Goal: Complete application form

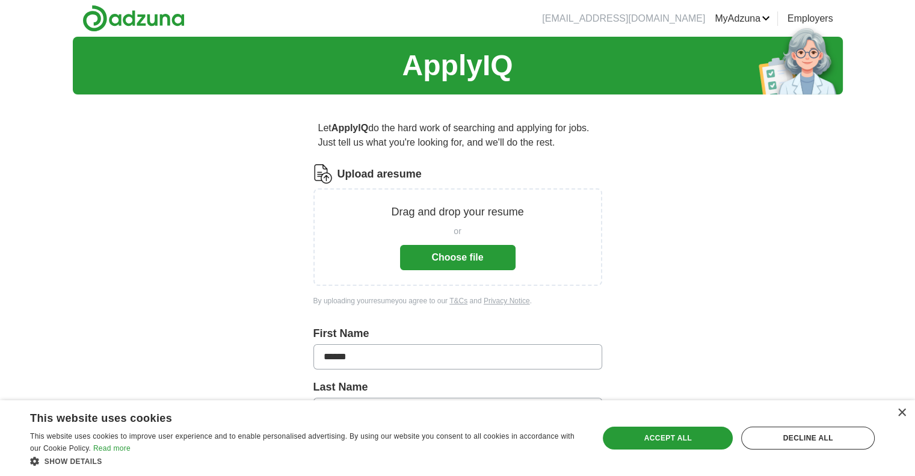
click at [441, 257] on button "Choose file" at bounding box center [457, 257] width 115 height 25
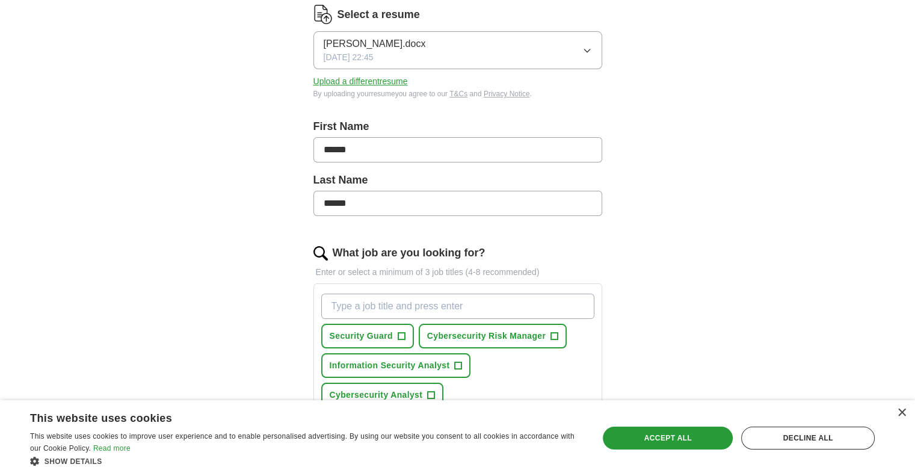
scroll to position [180, 0]
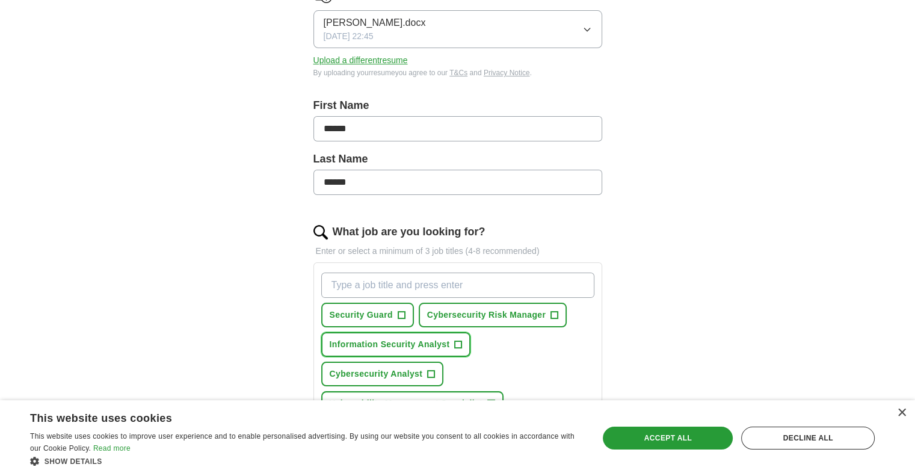
click at [427, 346] on span "Information Security Analyst" at bounding box center [389, 344] width 120 height 13
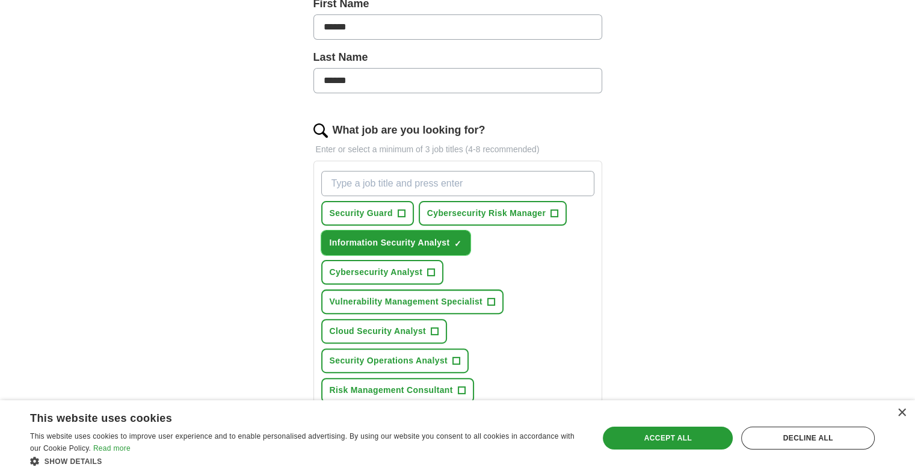
scroll to position [301, 0]
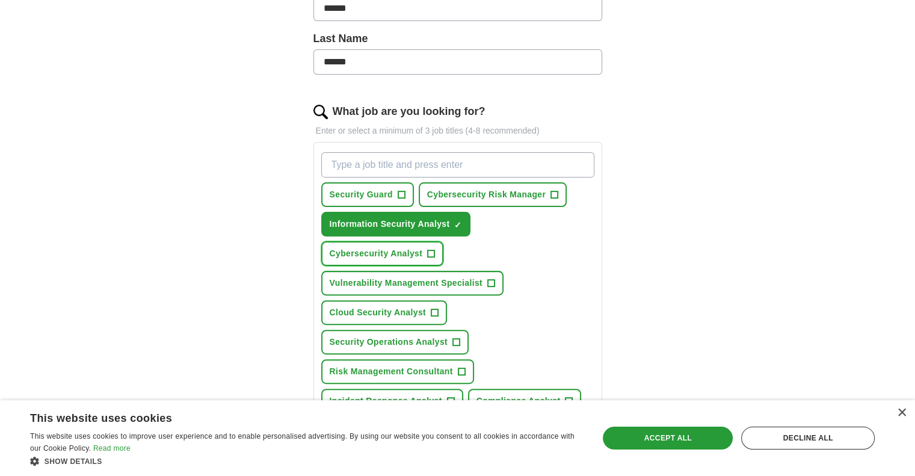
click at [389, 253] on span "Cybersecurity Analyst" at bounding box center [375, 253] width 93 height 13
click at [459, 367] on span "+" at bounding box center [461, 372] width 7 height 10
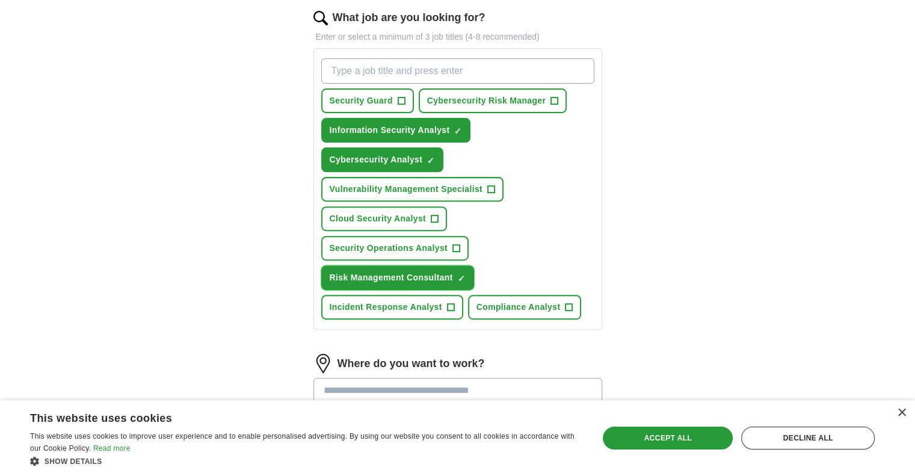
scroll to position [421, 0]
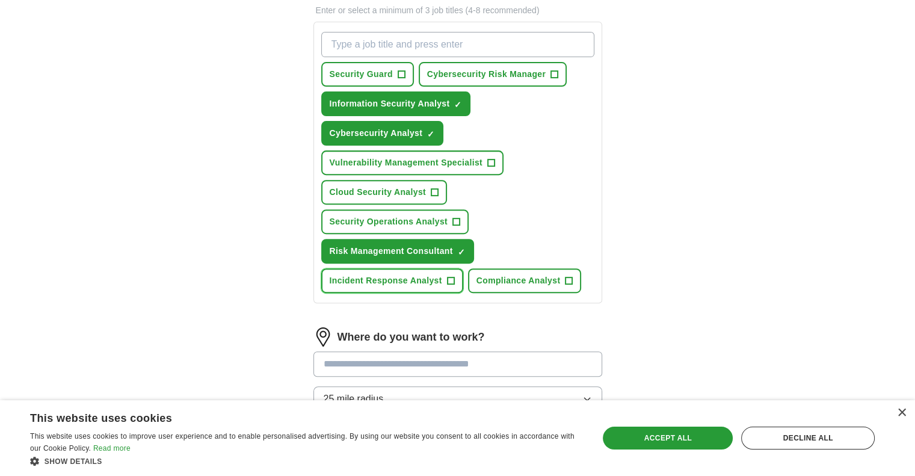
drag, startPoint x: 449, startPoint y: 271, endPoint x: 450, endPoint y: 277, distance: 6.1
click at [450, 277] on span "+" at bounding box center [450, 281] width 7 height 10
click at [565, 276] on span "+" at bounding box center [568, 281] width 7 height 10
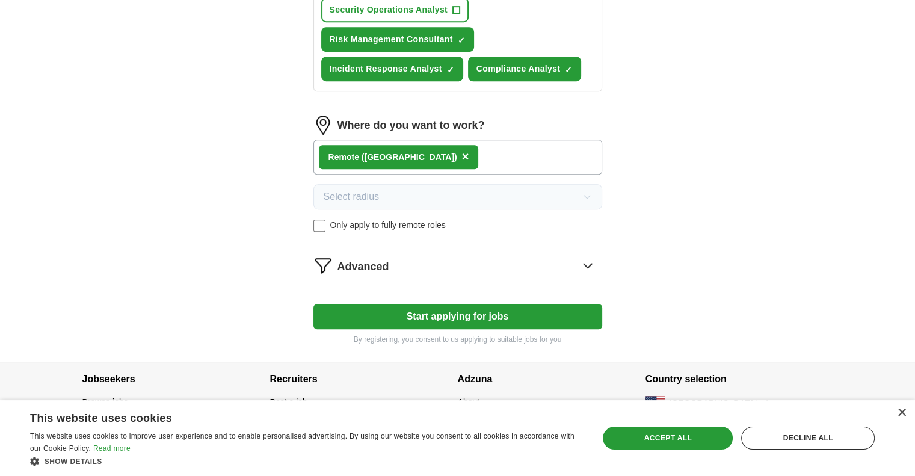
scroll to position [634, 0]
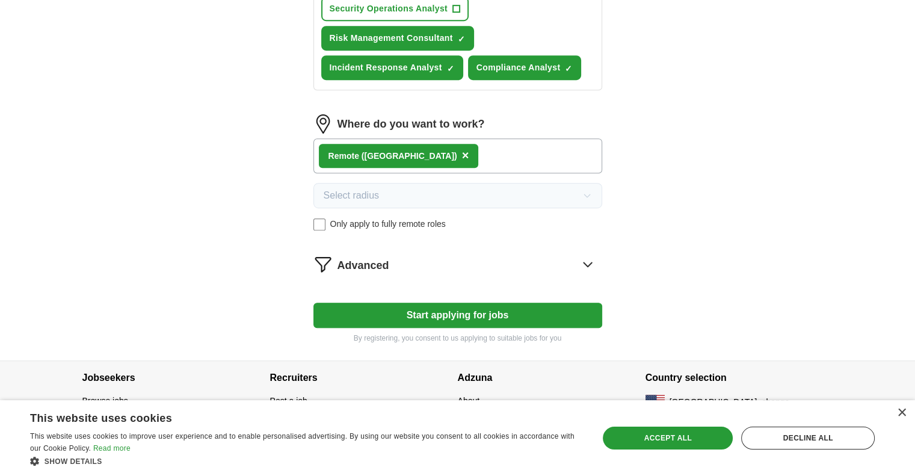
click at [590, 262] on icon at bounding box center [587, 264] width 8 height 4
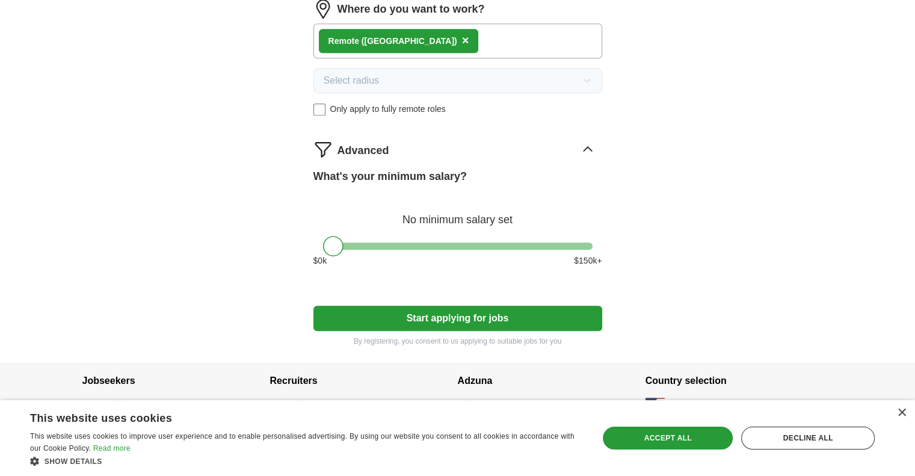
scroll to position [752, 0]
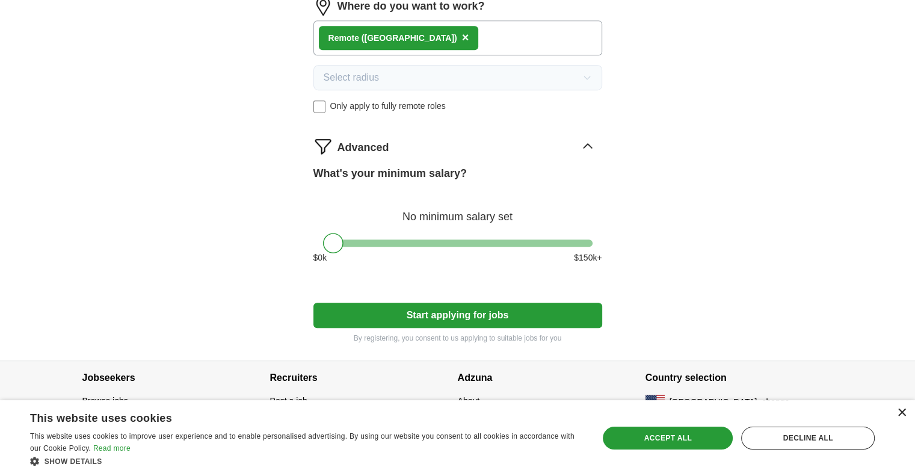
click at [899, 415] on div "×" at bounding box center [900, 412] width 9 height 9
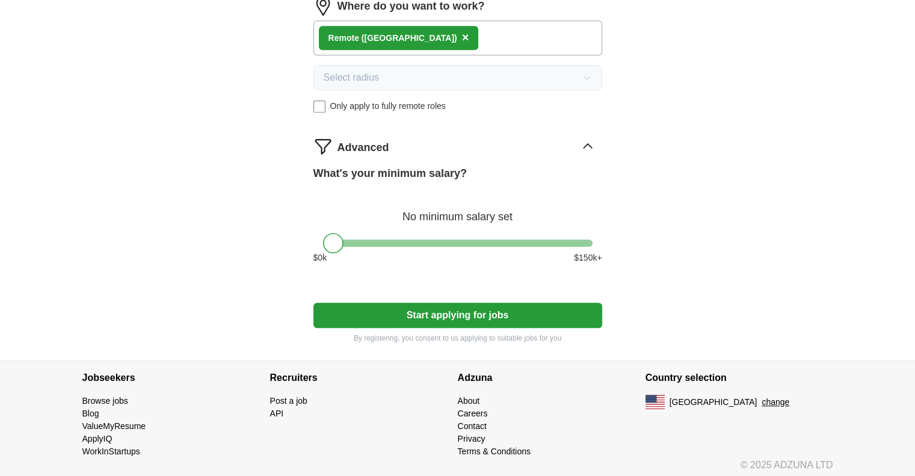
click at [432, 308] on button "Start applying for jobs" at bounding box center [457, 314] width 289 height 25
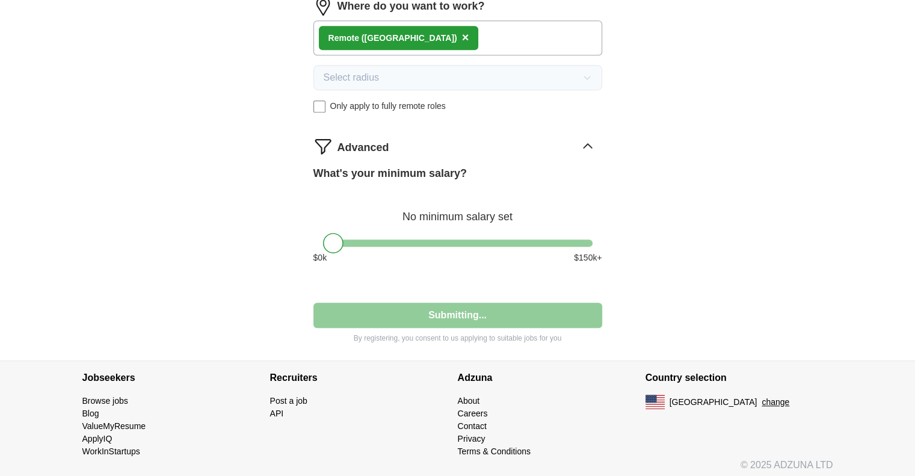
select select "**"
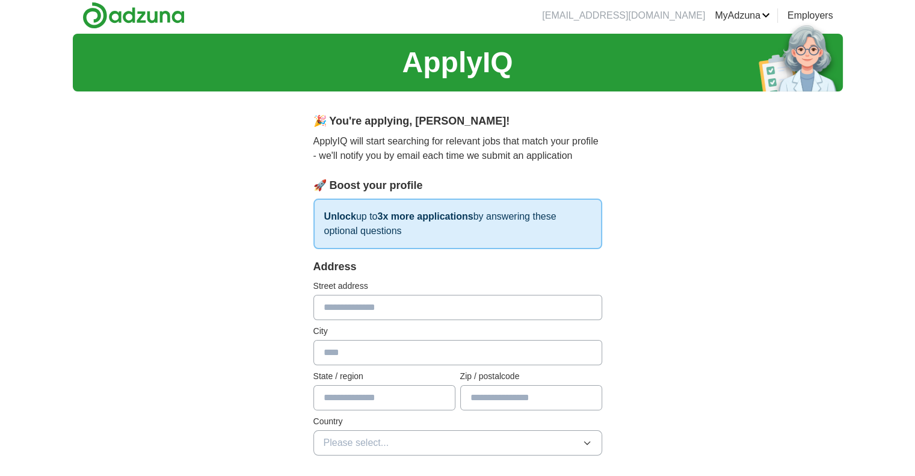
scroll to position [0, 0]
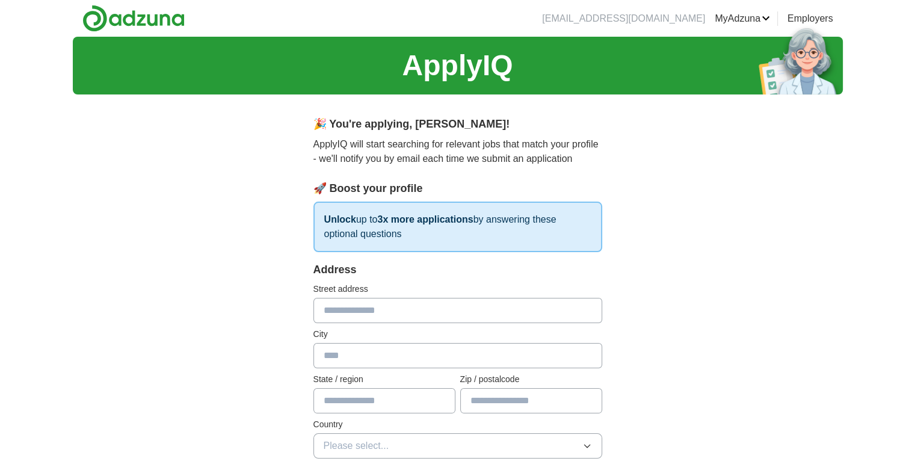
click at [497, 307] on input "text" at bounding box center [457, 310] width 289 height 25
type input "**********"
type input "********"
type input "**"
type input "*****"
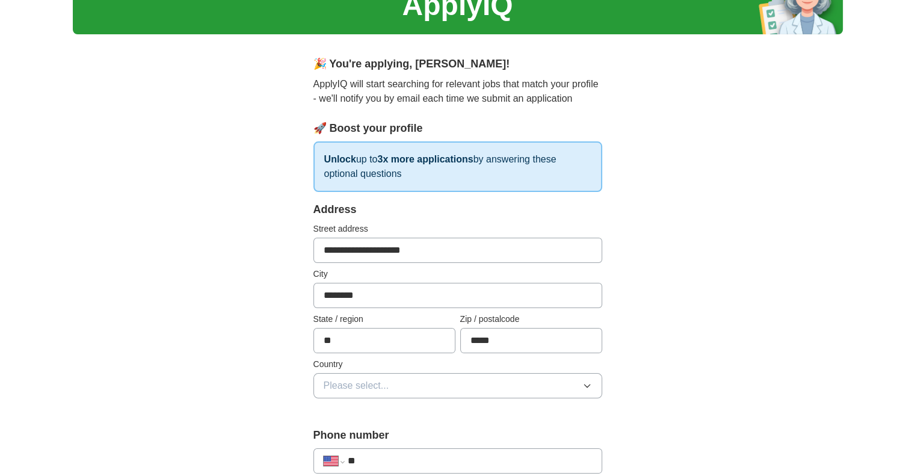
scroll to position [120, 0]
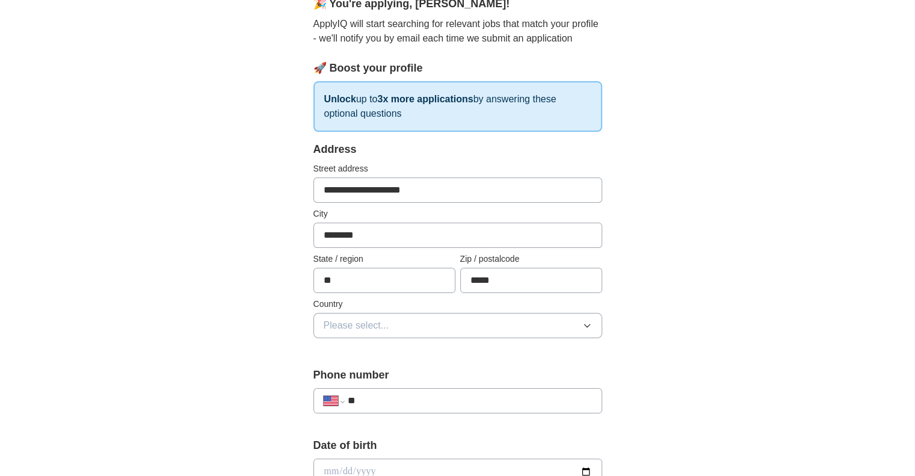
click at [386, 230] on input "********" at bounding box center [457, 234] width 289 height 25
drag, startPoint x: 314, startPoint y: 233, endPoint x: 512, endPoint y: 310, distance: 212.6
click at [404, 260] on div "**********" at bounding box center [457, 246] width 289 height 211
type input "**********"
drag, startPoint x: 910, startPoint y: 285, endPoint x: 912, endPoint y: 295, distance: 9.7
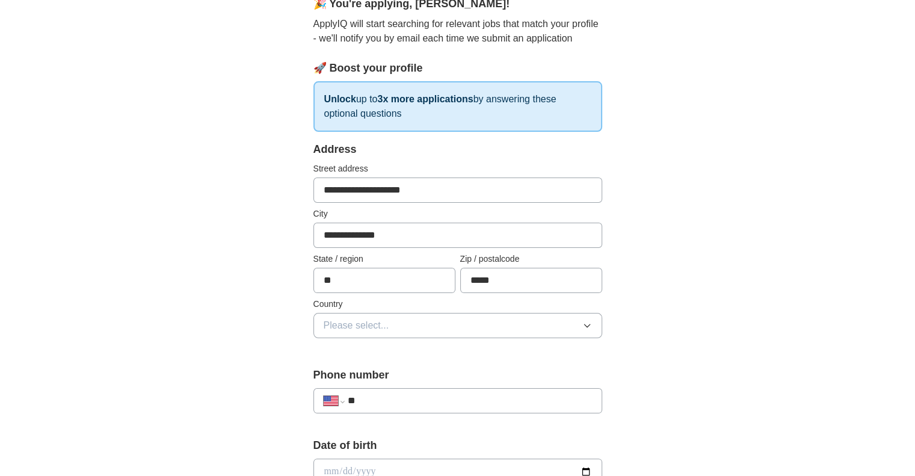
click at [911, 287] on div "**********" at bounding box center [457, 463] width 915 height 1095
click at [582, 323] on icon "button" at bounding box center [587, 325] width 10 height 10
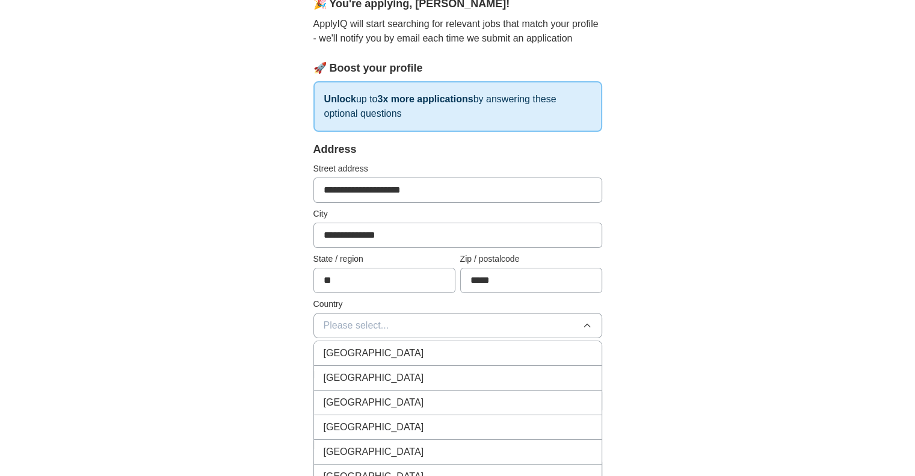
click at [504, 370] on div "[GEOGRAPHIC_DATA]" at bounding box center [457, 377] width 268 height 14
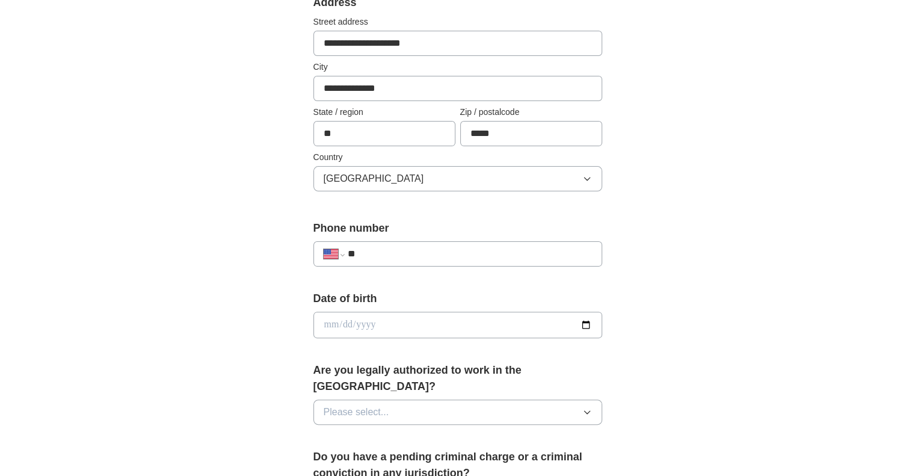
scroll to position [301, 0]
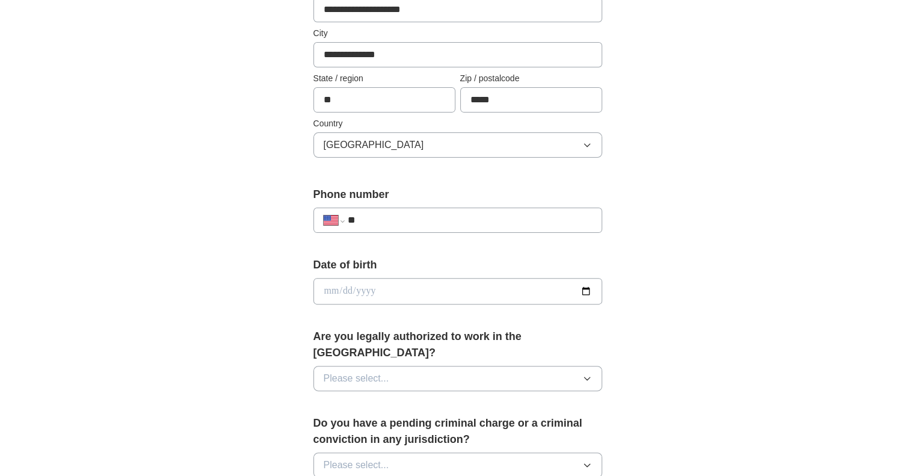
click at [477, 222] on input "**" at bounding box center [469, 220] width 244 height 14
type input "**********"
click at [515, 298] on input "date" at bounding box center [457, 291] width 289 height 26
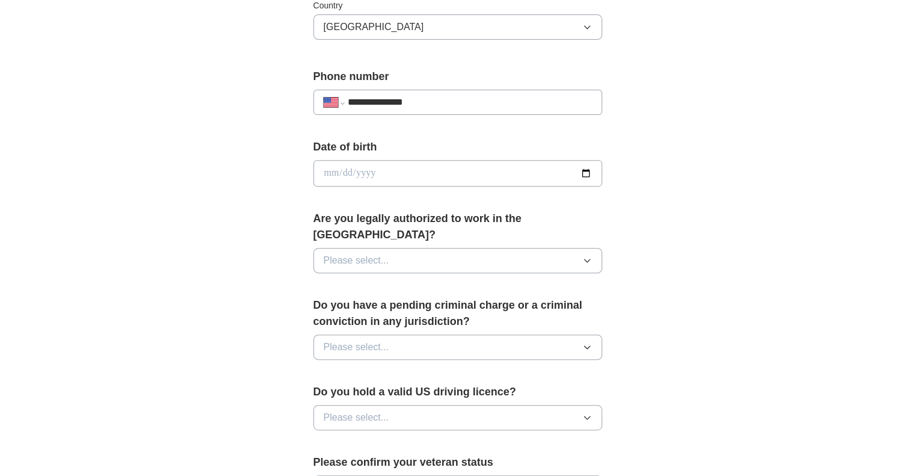
scroll to position [421, 0]
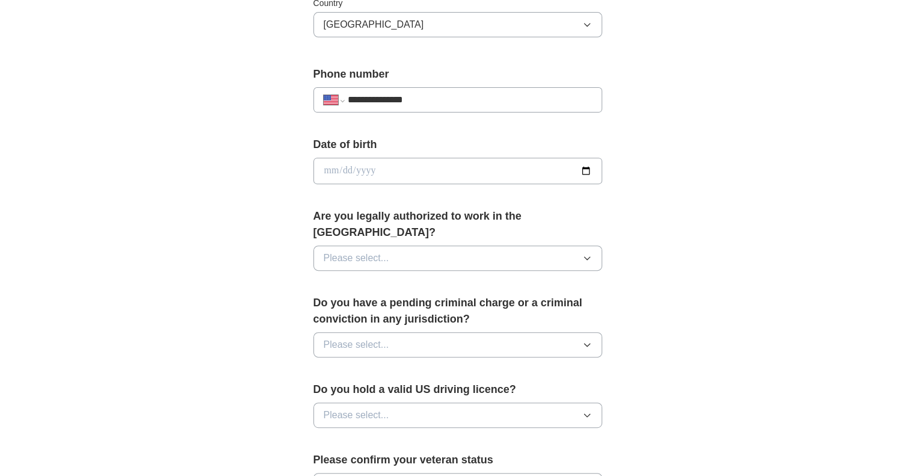
click at [583, 253] on icon "button" at bounding box center [587, 258] width 10 height 10
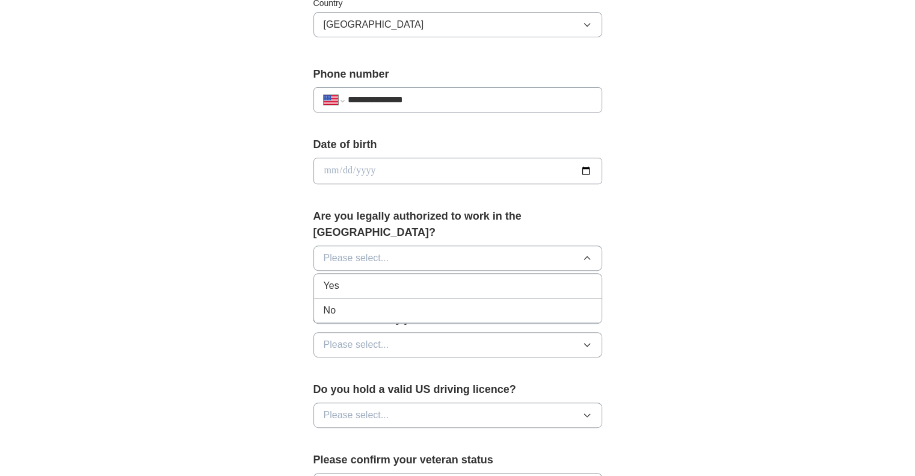
click at [373, 278] on div "Yes" at bounding box center [457, 285] width 268 height 14
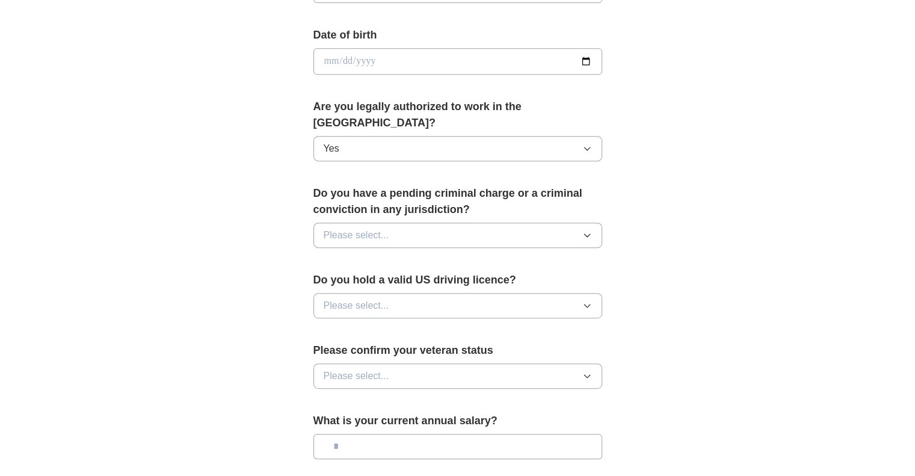
scroll to position [601, 0]
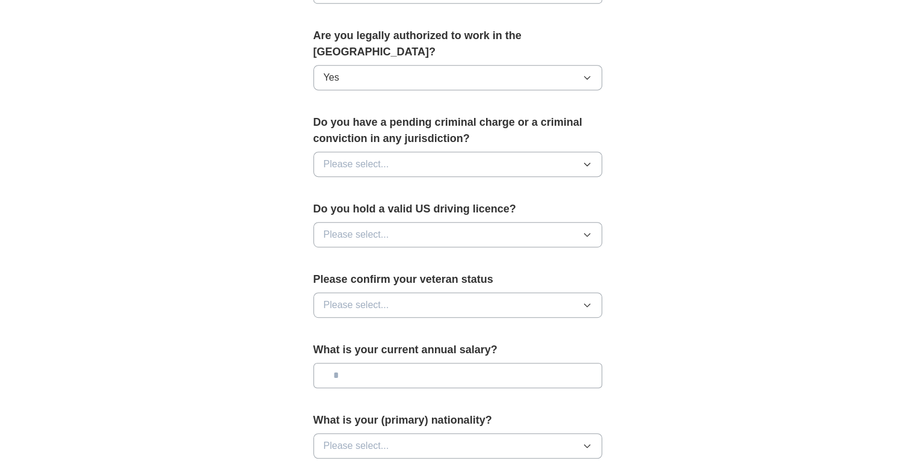
click at [592, 222] on button "Please select..." at bounding box center [457, 234] width 289 height 25
click at [440, 255] on div "Yes" at bounding box center [457, 262] width 268 height 14
click at [582, 292] on button "Please select..." at bounding box center [457, 304] width 289 height 25
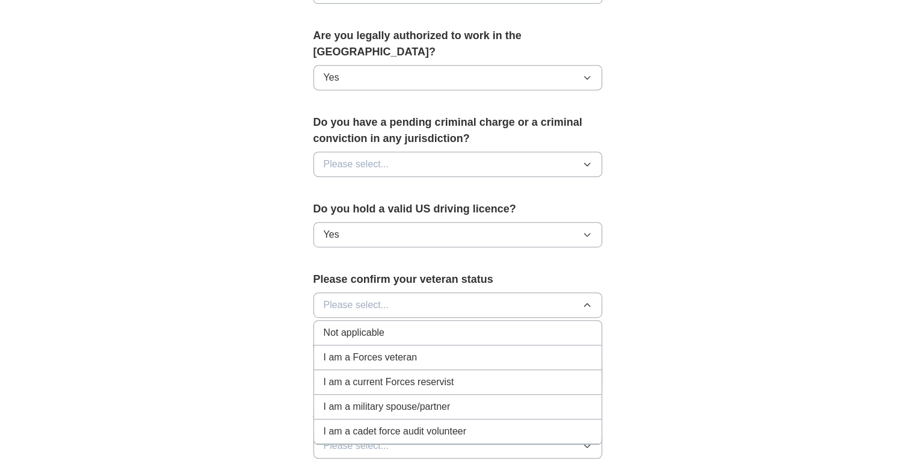
click at [415, 325] on div "Not applicable" at bounding box center [457, 332] width 268 height 14
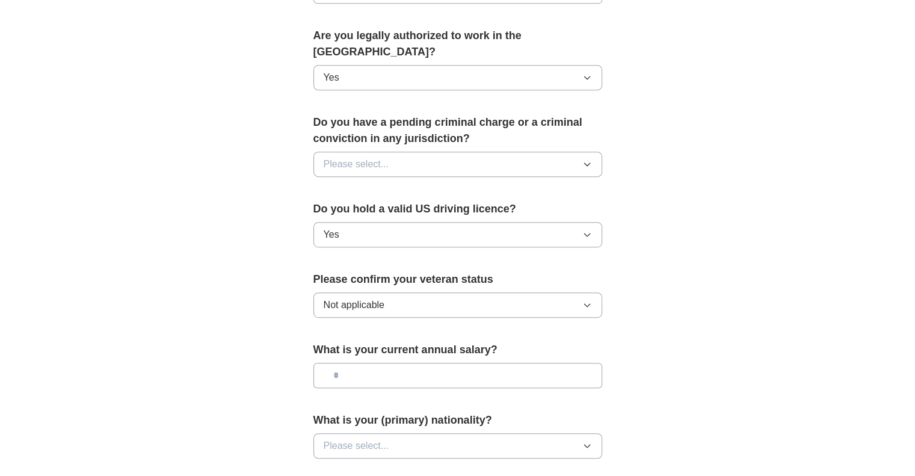
click at [460, 292] on button "Not applicable" at bounding box center [457, 304] width 289 height 25
click at [481, 363] on input "text" at bounding box center [457, 375] width 289 height 25
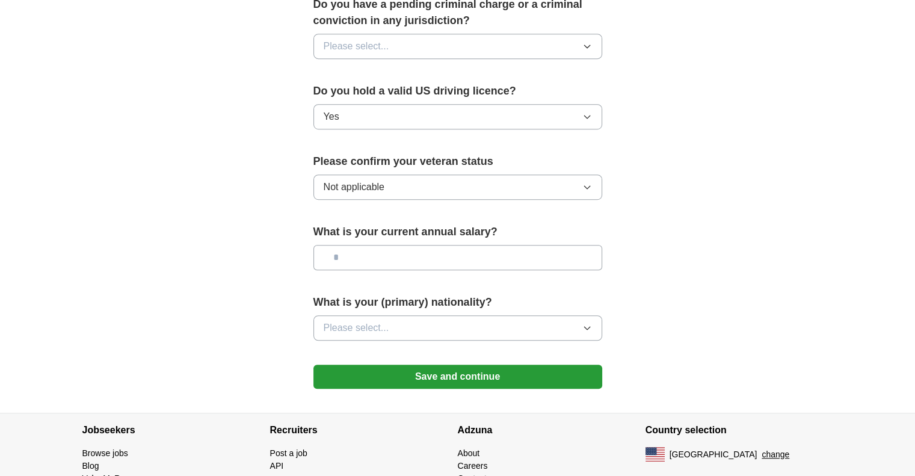
scroll to position [758, 0]
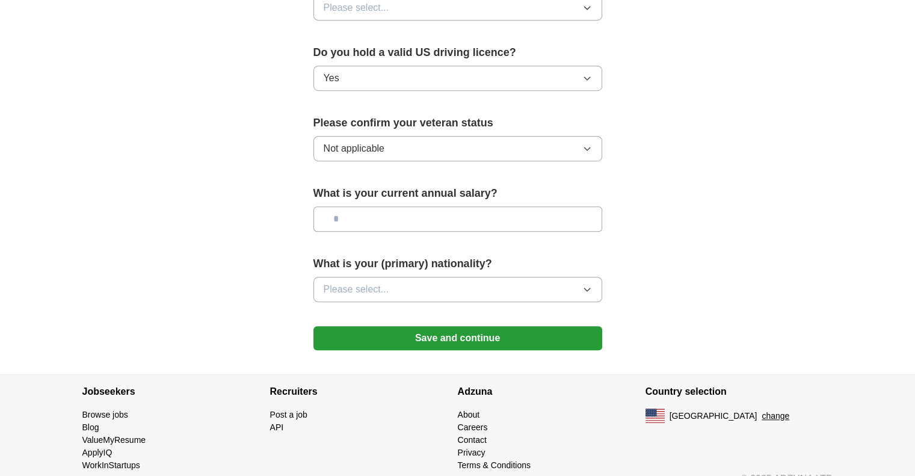
click at [464, 326] on button "Save and continue" at bounding box center [457, 338] width 289 height 24
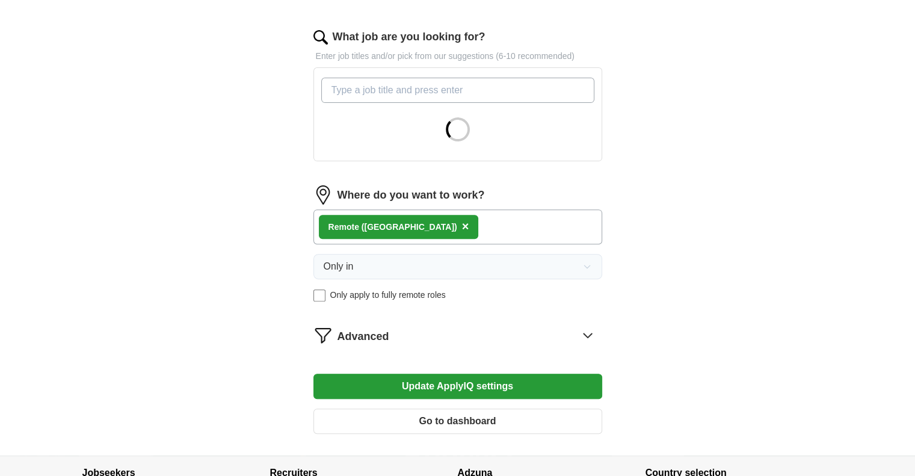
scroll to position [474, 0]
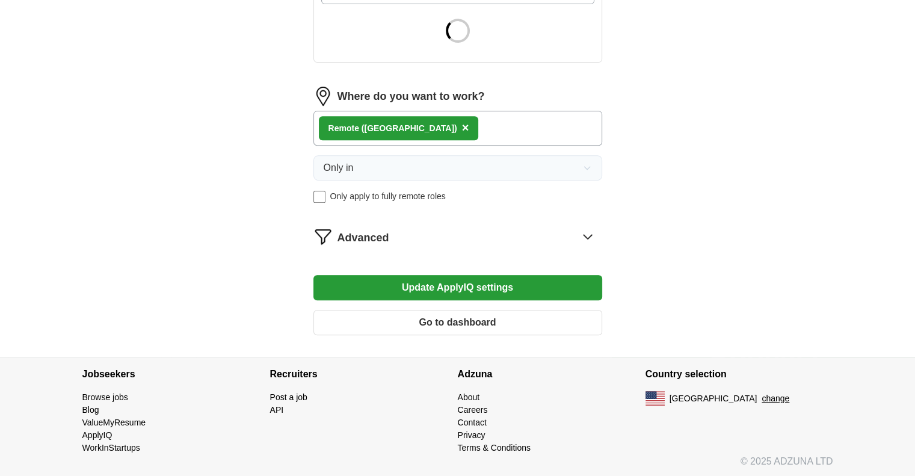
click at [423, 127] on div "Remote (US) ×" at bounding box center [457, 128] width 289 height 35
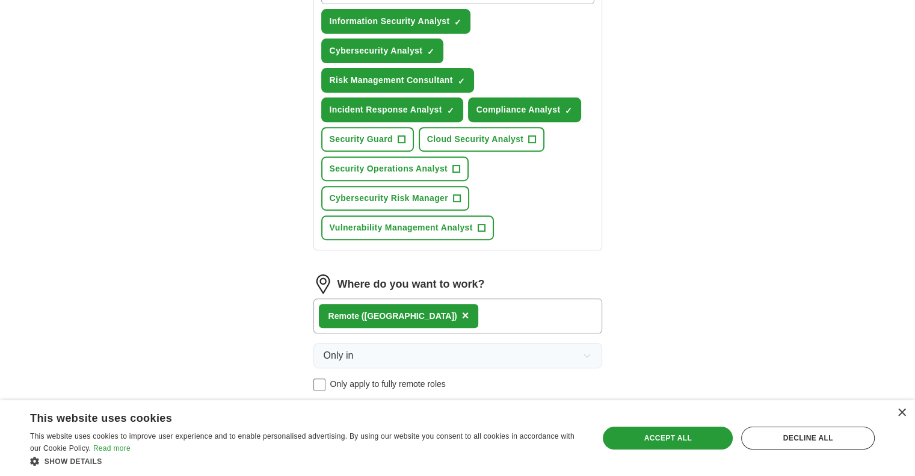
click at [434, 307] on div "Remote (US) ×" at bounding box center [457, 315] width 289 height 35
click at [438, 311] on div "Remote (US) ×" at bounding box center [457, 315] width 289 height 35
click at [443, 316] on div "Remote (US) ×" at bounding box center [457, 315] width 289 height 35
click at [443, 315] on div "Remote (US) ×" at bounding box center [457, 315] width 289 height 35
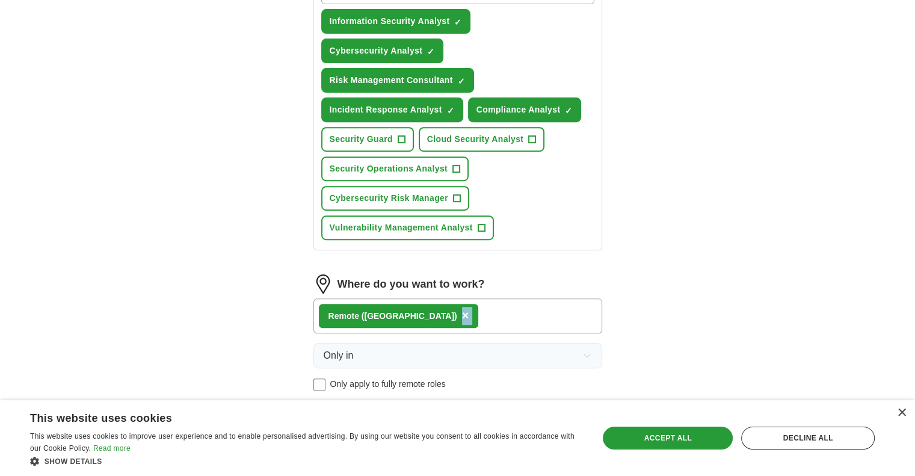
click at [443, 314] on div "Remote (US) ×" at bounding box center [457, 315] width 289 height 35
click at [899, 414] on div "×" at bounding box center [900, 412] width 9 height 9
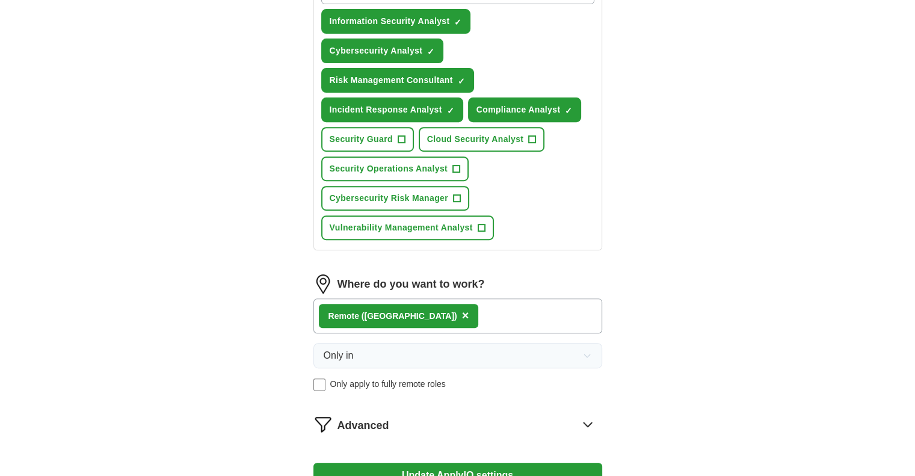
click at [478, 311] on div "Remote (US) ×" at bounding box center [457, 315] width 289 height 35
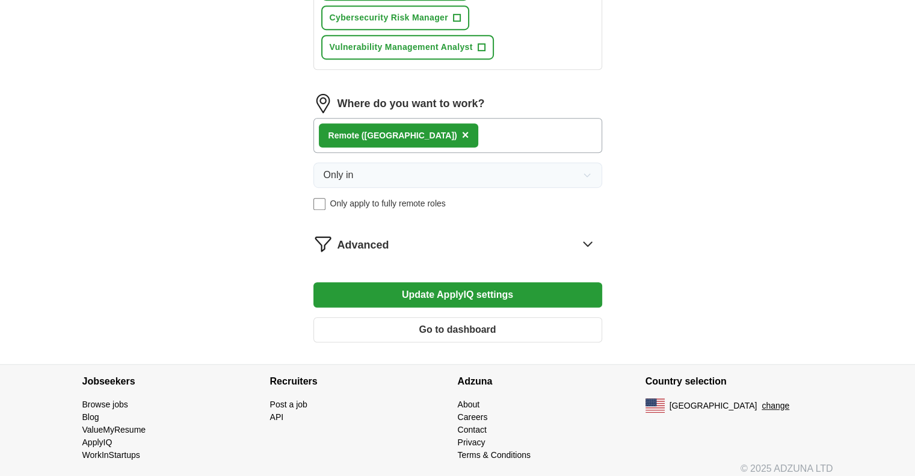
click at [514, 289] on button "Update ApplyIQ settings" at bounding box center [457, 294] width 289 height 25
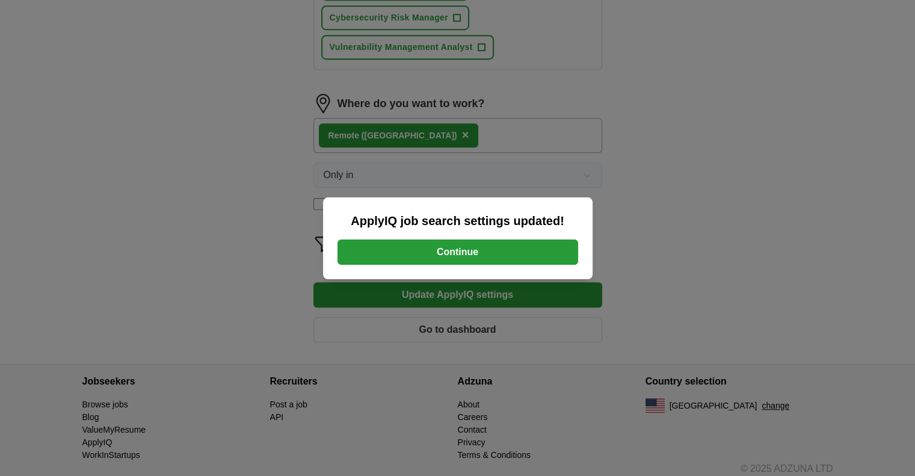
click at [450, 245] on button "Continue" at bounding box center [457, 251] width 241 height 25
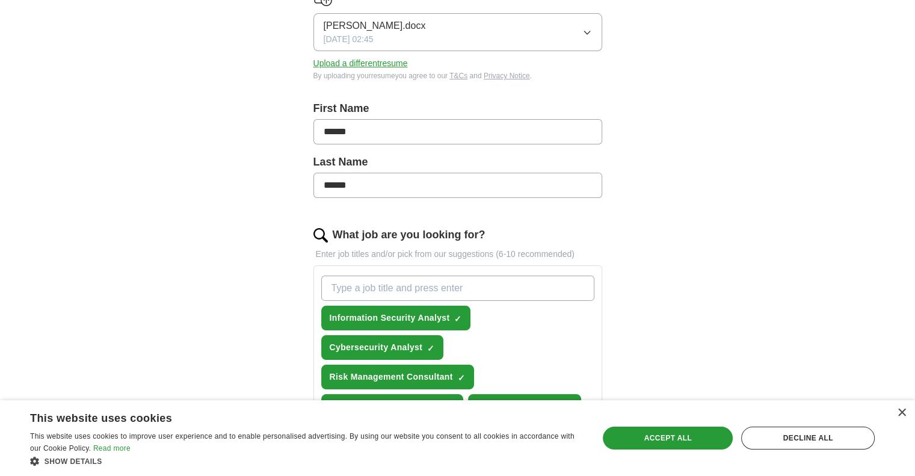
scroll to position [180, 0]
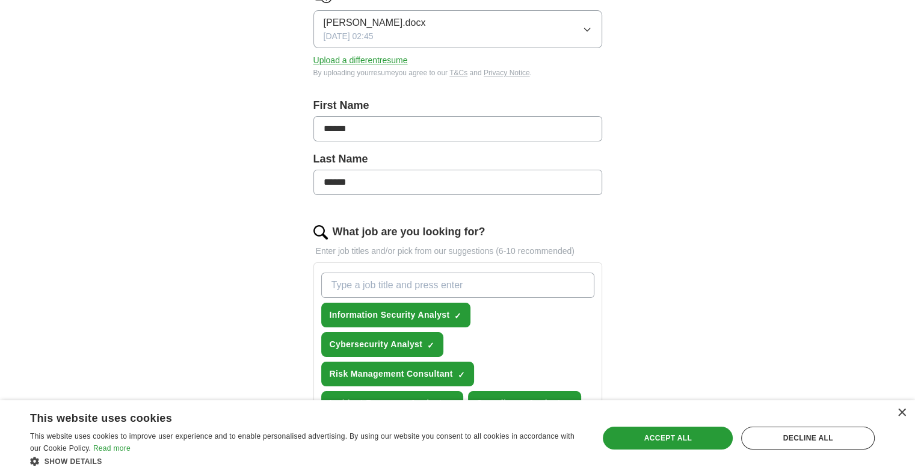
click at [895, 411] on div "×" at bounding box center [897, 413] width 15 height 9
click at [902, 411] on div "×" at bounding box center [900, 412] width 9 height 9
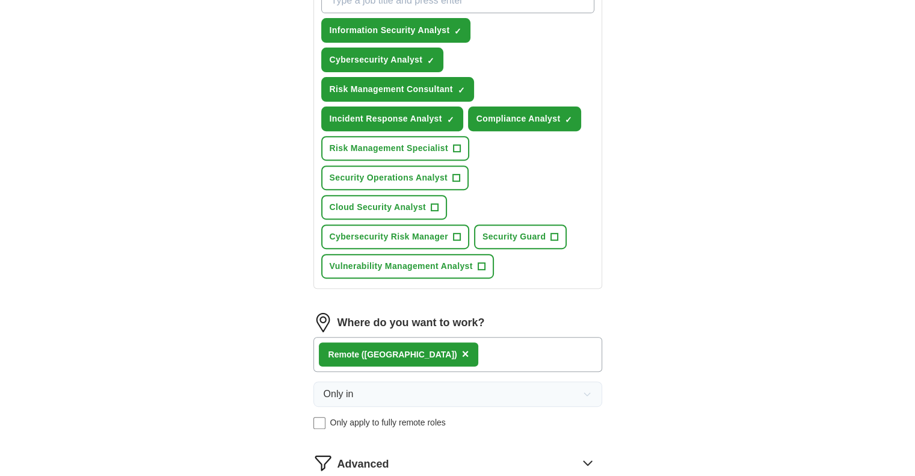
scroll to position [541, 0]
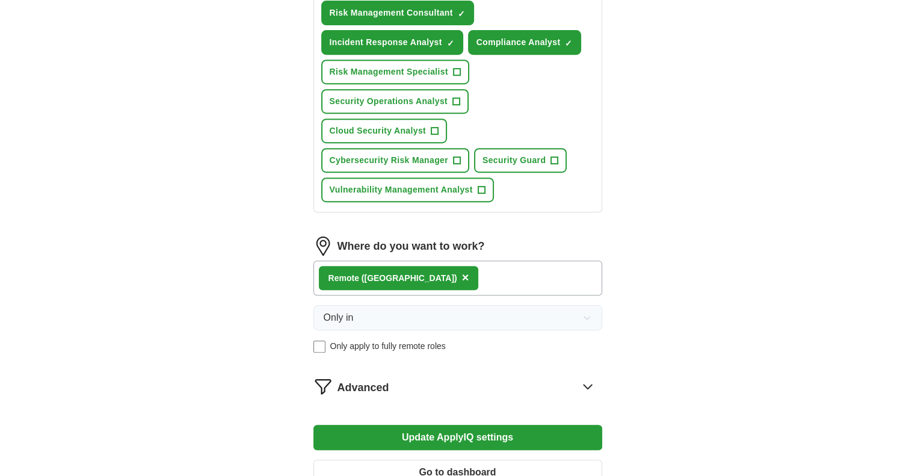
click at [584, 377] on icon at bounding box center [587, 385] width 19 height 19
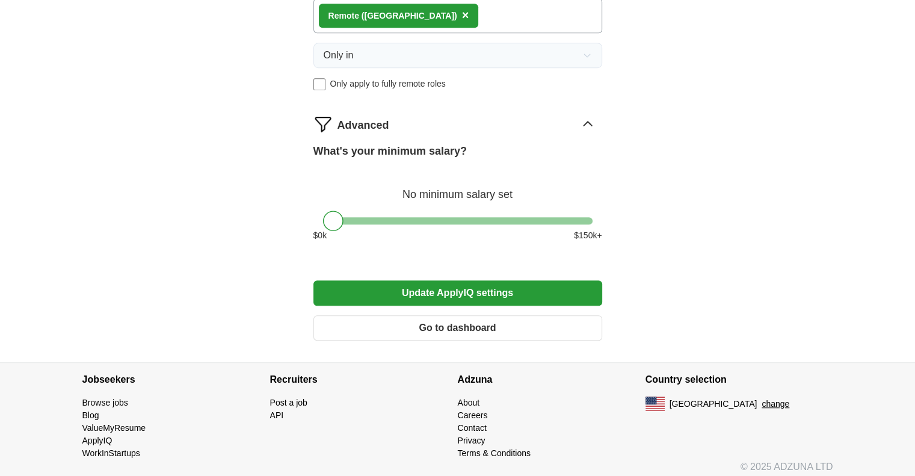
scroll to position [804, 0]
click at [447, 317] on button "Go to dashboard" at bounding box center [457, 326] width 289 height 25
